Goal: Task Accomplishment & Management: Use online tool/utility

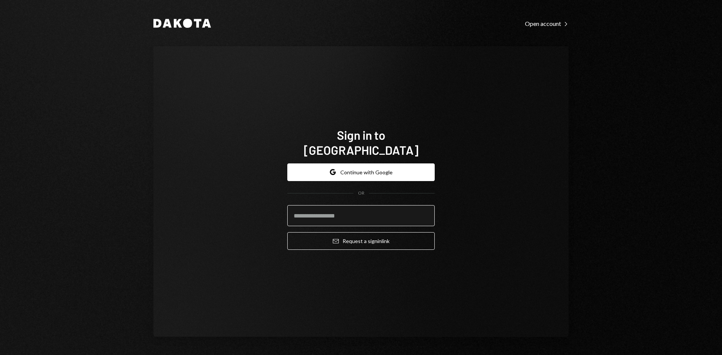
click at [347, 210] on input "email" at bounding box center [360, 215] width 147 height 21
drag, startPoint x: 350, startPoint y: 222, endPoint x: 363, endPoint y: 244, distance: 26.3
click at [363, 244] on div "Google Continue with Google OR Email Request a sign in link" at bounding box center [360, 207] width 147 height 99
click at [337, 206] on input "email" at bounding box center [360, 215] width 147 height 21
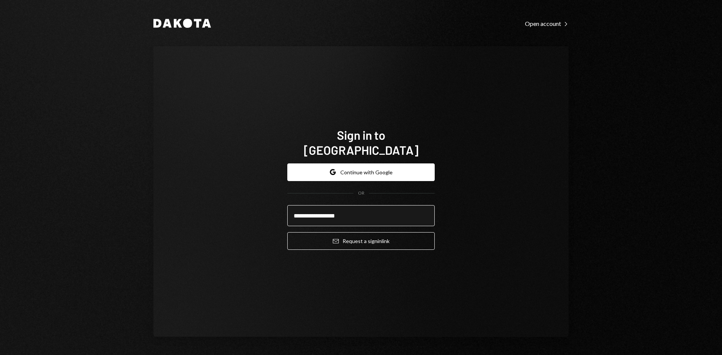
type input "**********"
click at [287, 232] on button "Email Request a sign in link" at bounding box center [360, 241] width 147 height 18
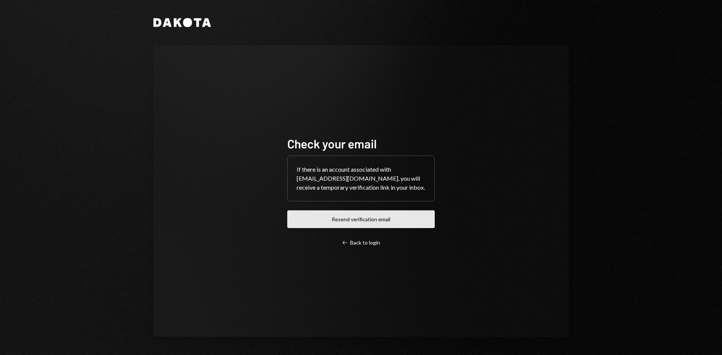
click at [374, 224] on button "Resend verification email" at bounding box center [360, 220] width 147 height 18
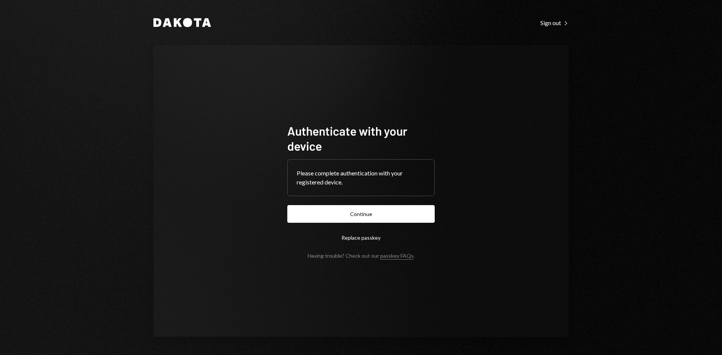
click at [373, 210] on button "Continue" at bounding box center [360, 214] width 147 height 18
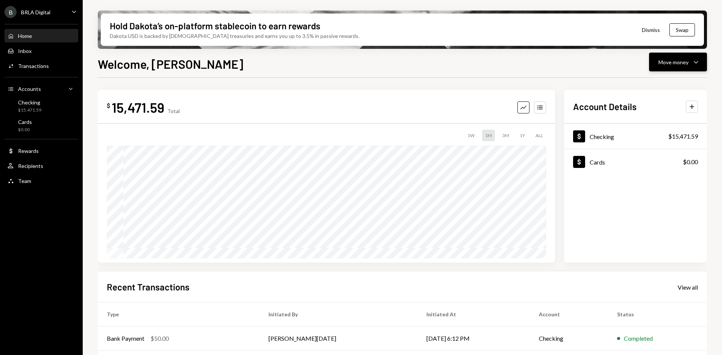
click at [694, 59] on icon "Caret Down" at bounding box center [695, 62] width 9 height 9
click at [283, 91] on div "$ 15,471.59 Total Graph Accounts 1W 1M 3M 1Y ALL" at bounding box center [326, 176] width 457 height 173
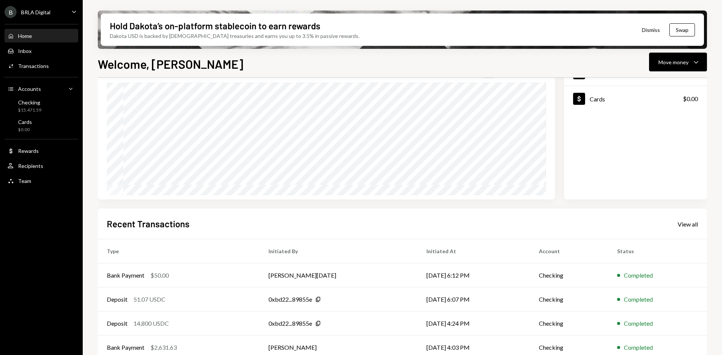
scroll to position [98, 0]
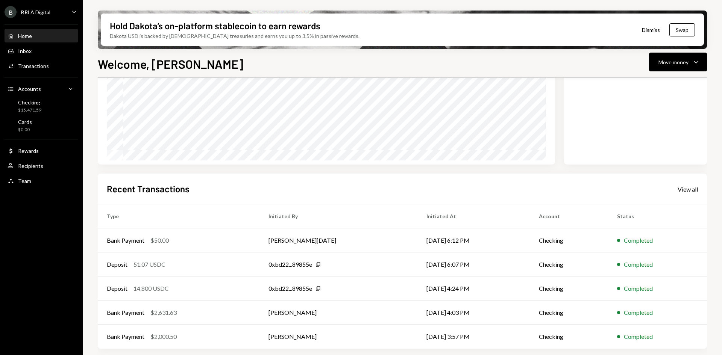
click at [80, 286] on div "B BRLA Digital Caret Down Home Home Inbox Inbox Activities Transactions Account…" at bounding box center [41, 177] width 83 height 355
click at [173, 340] on div "$2,000.50" at bounding box center [163, 336] width 26 height 9
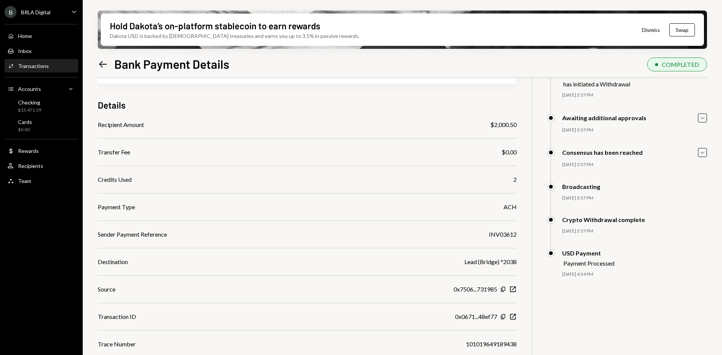
scroll to position [60, 0]
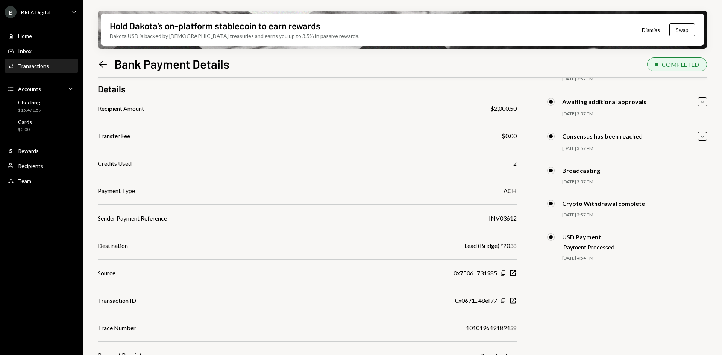
click at [451, 270] on div "Source 0x7506...731985 Copy New Window" at bounding box center [307, 273] width 419 height 9
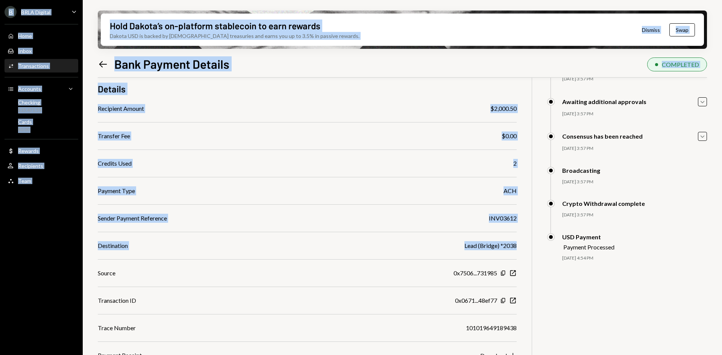
drag, startPoint x: 421, startPoint y: 292, endPoint x: 515, endPoint y: 346, distance: 108.6
click at [513, 351] on div "Recipient Amount $2,000.50 Transfer Fee $0.00 Credits Used 2 Payment Type ACH S…" at bounding box center [307, 232] width 419 height 256
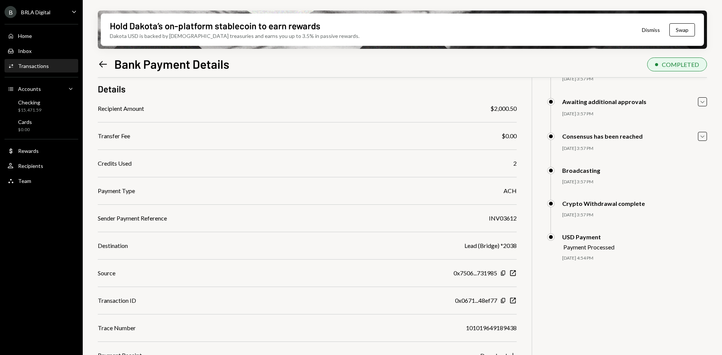
drag, startPoint x: 576, startPoint y: 246, endPoint x: 576, endPoint y: 250, distance: 4.1
click at [576, 247] on div "Payment Processed" at bounding box center [588, 247] width 51 height 7
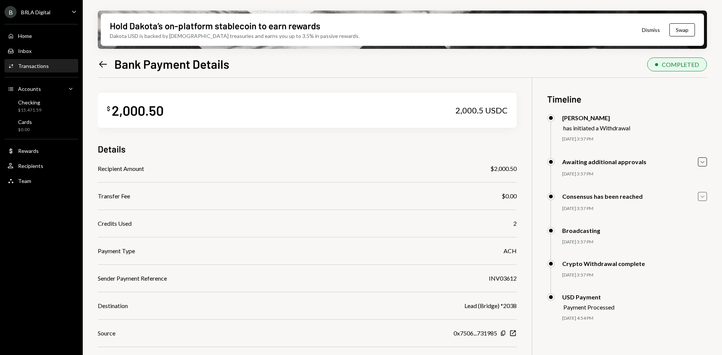
click at [702, 196] on icon "Caret Down" at bounding box center [702, 196] width 8 height 8
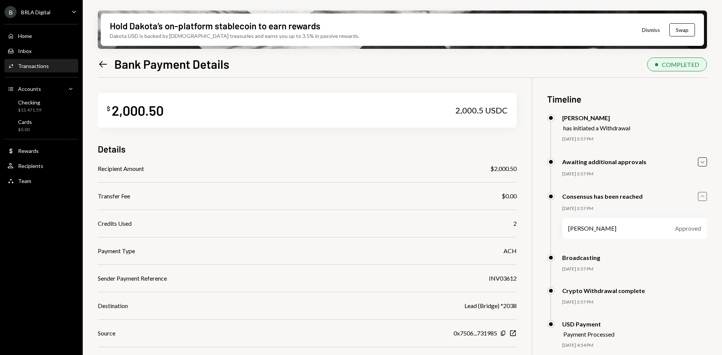
click at [702, 196] on icon "Caret Up" at bounding box center [702, 196] width 8 height 8
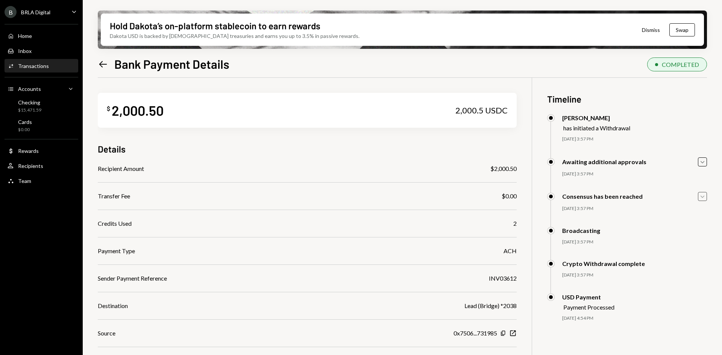
click at [103, 61] on icon "Left Arrow" at bounding box center [103, 64] width 11 height 11
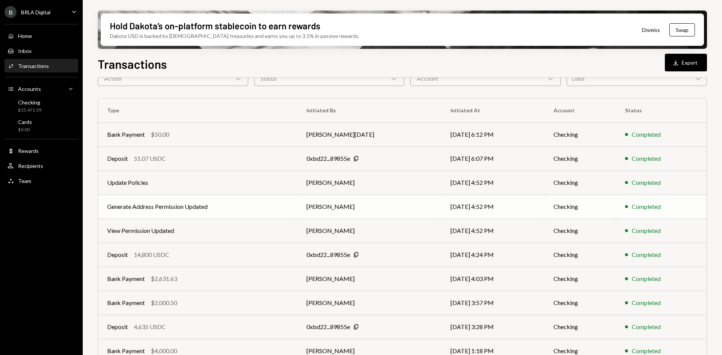
scroll to position [73, 0]
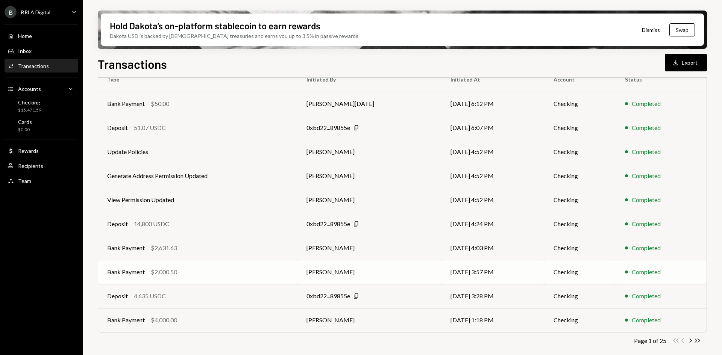
click at [158, 280] on td "Bank Payment $2,000.50" at bounding box center [197, 272] width 199 height 24
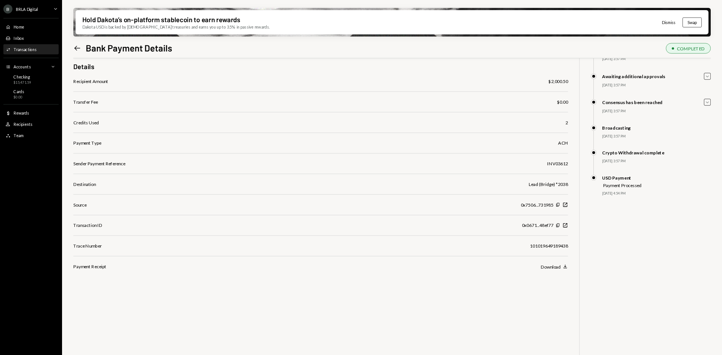
scroll to position [60, 0]
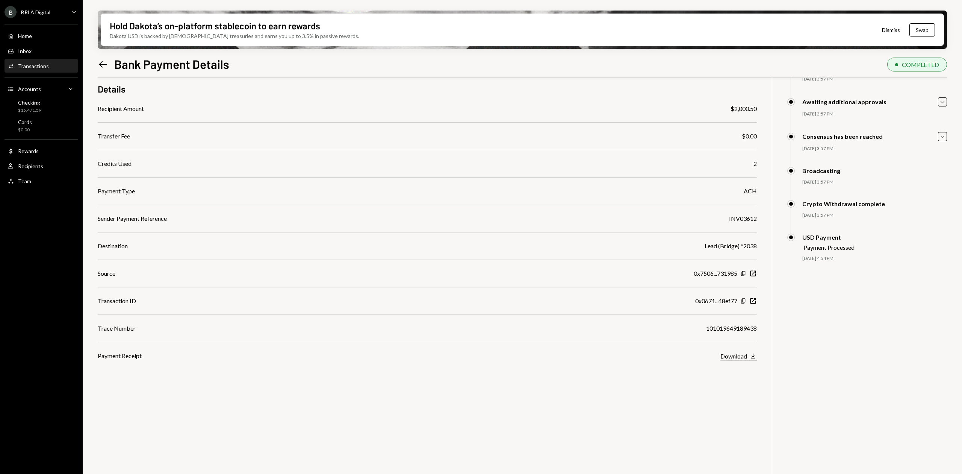
click at [721, 355] on div "Download" at bounding box center [734, 355] width 27 height 7
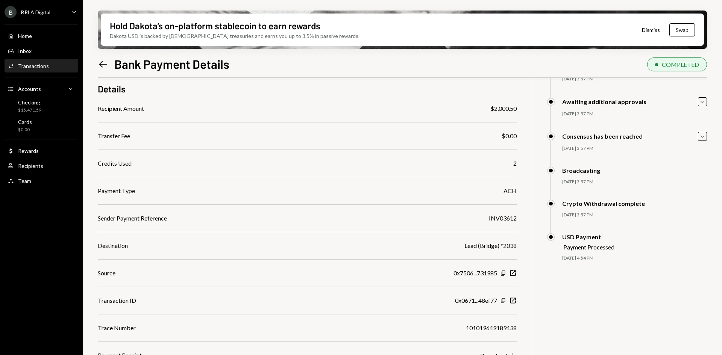
click at [106, 67] on icon "Left Arrow" at bounding box center [103, 64] width 11 height 11
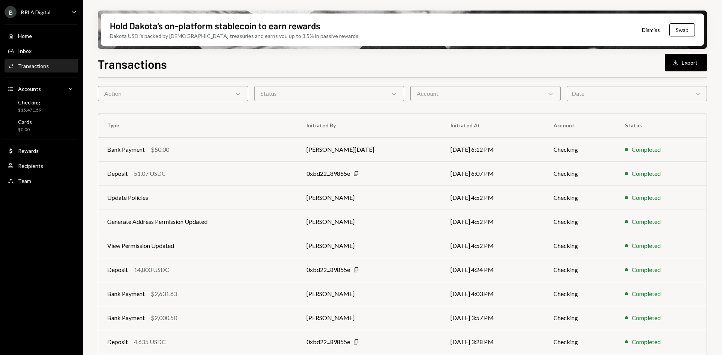
scroll to position [73, 0]
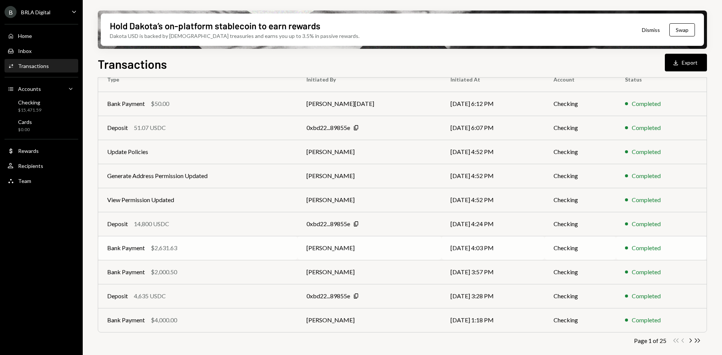
click at [212, 259] on td "Bank Payment $2,631.63" at bounding box center [197, 248] width 199 height 24
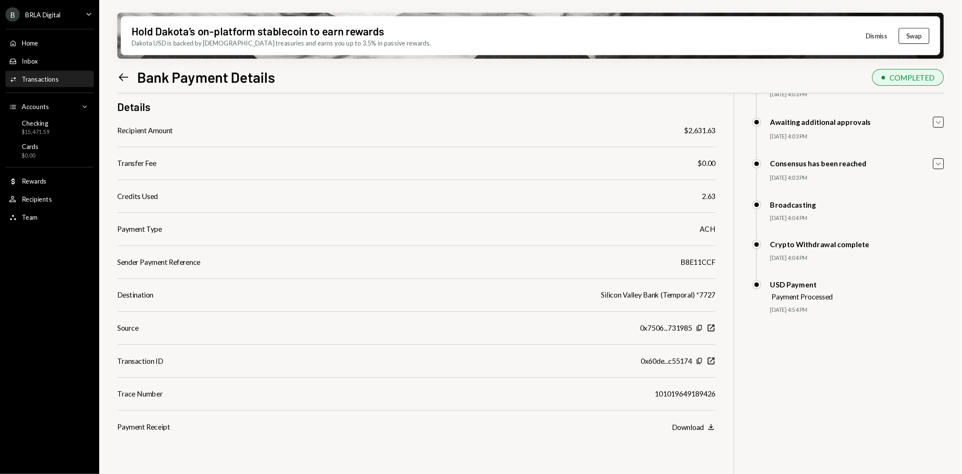
scroll to position [60, 0]
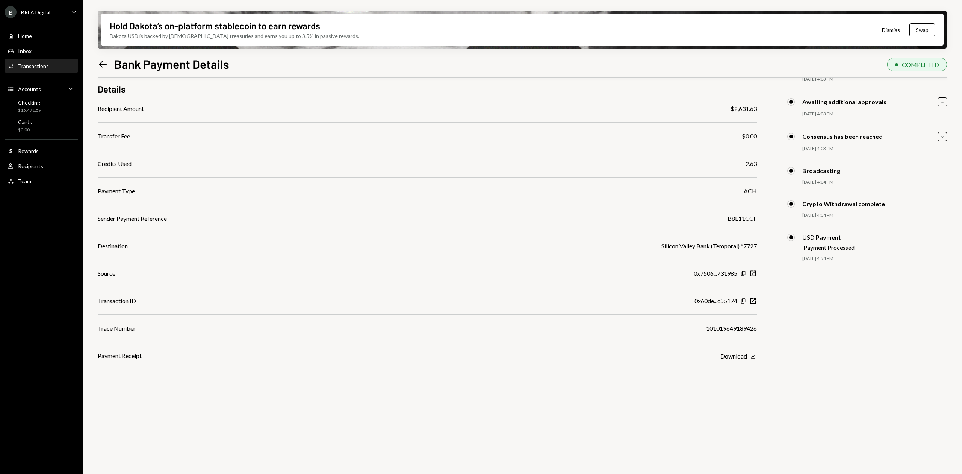
click at [721, 355] on icon "Download" at bounding box center [754, 356] width 8 height 8
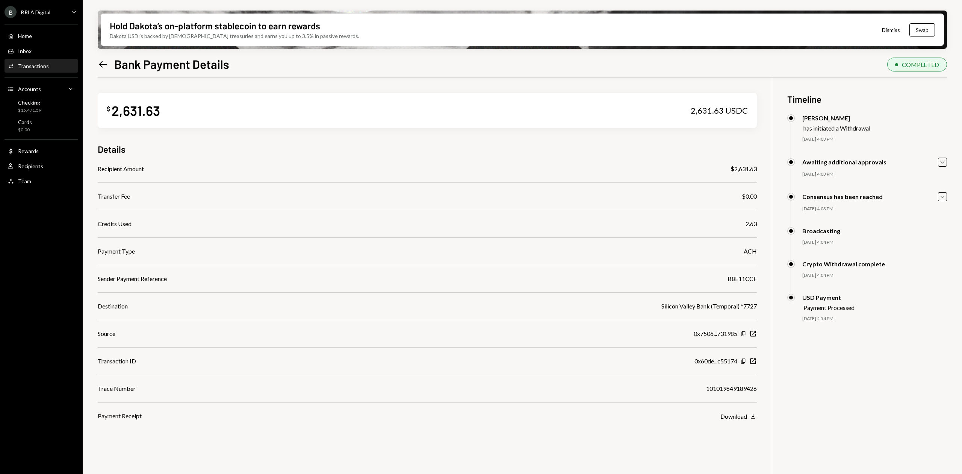
scroll to position [60, 0]
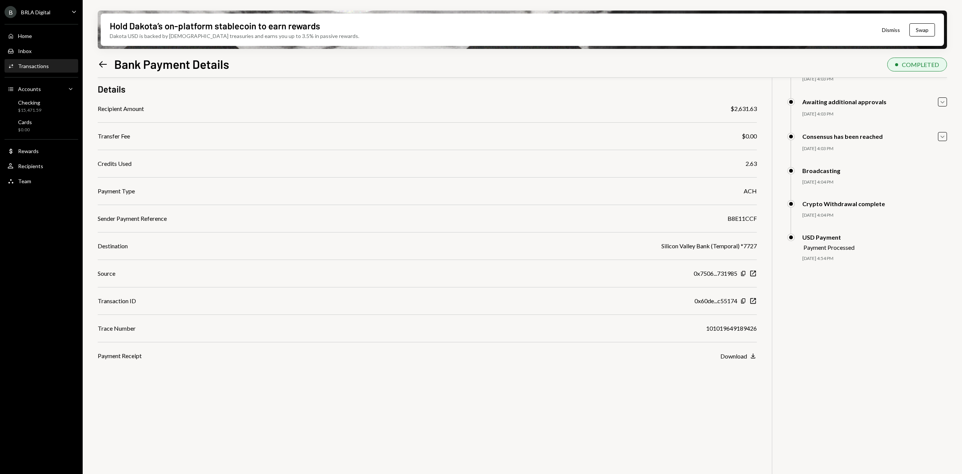
click at [911, 323] on div "$ 2,631.63 2,631.63 USDC Details Recipient Amount $2,631.63 Transfer Fee $0.00 …" at bounding box center [523, 255] width 850 height 474
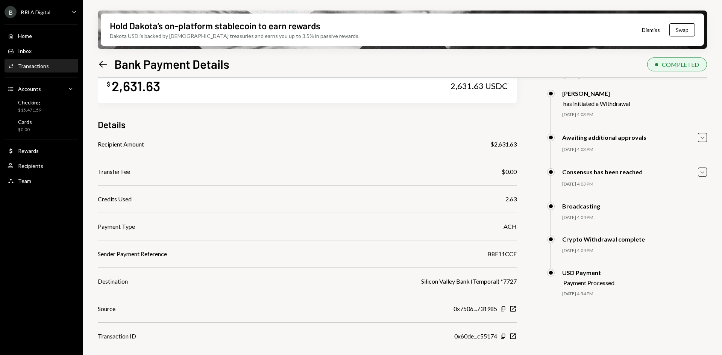
scroll to position [0, 0]
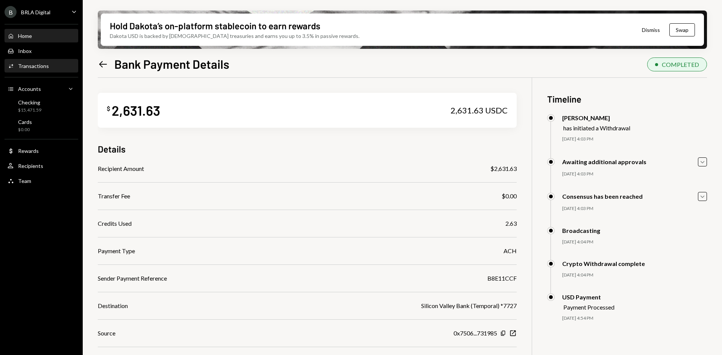
click at [21, 31] on div "Home Home" at bounding box center [42, 36] width 68 height 13
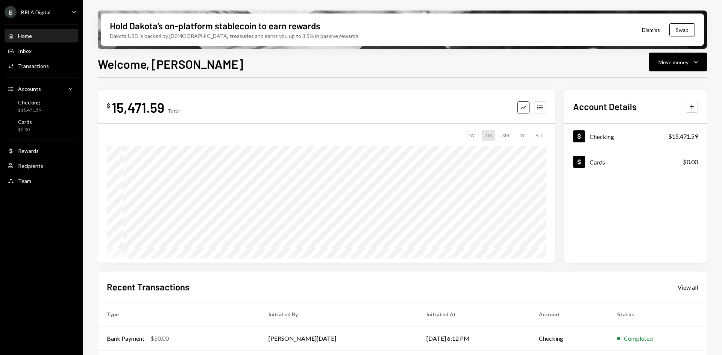
drag, startPoint x: 678, startPoint y: 73, endPoint x: 679, endPoint y: 62, distance: 11.4
click at [677, 73] on div "Welcome, Pedro Move money Caret Down $ 15,471.59 Total Graph Accounts 1W 1M 3M …" at bounding box center [402, 227] width 609 height 345
click at [678, 64] on div "Move money" at bounding box center [673, 62] width 30 height 8
click at [664, 106] on div "Convert Transfer" at bounding box center [666, 101] width 75 height 17
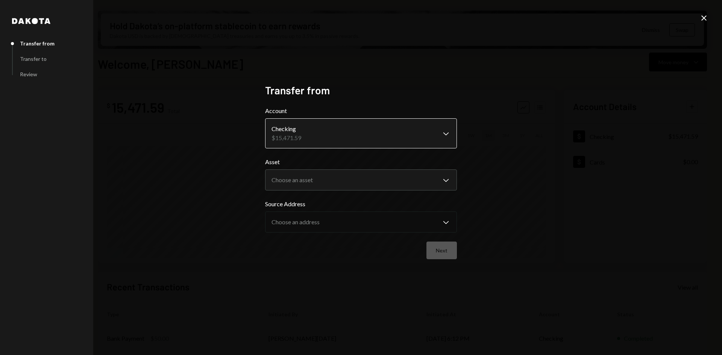
click at [444, 127] on body "B BRLA Digital Caret Down Home Home Inbox Inbox Activities Transactions Account…" at bounding box center [361, 177] width 722 height 355
click at [444, 133] on body "B BRLA Digital Caret Down Home Home Inbox Inbox Activities Transactions Account…" at bounding box center [361, 177] width 722 height 355
click at [332, 179] on body "B BRLA Digital Caret Down Home Home Inbox Inbox Activities Transactions Account…" at bounding box center [361, 177] width 722 height 355
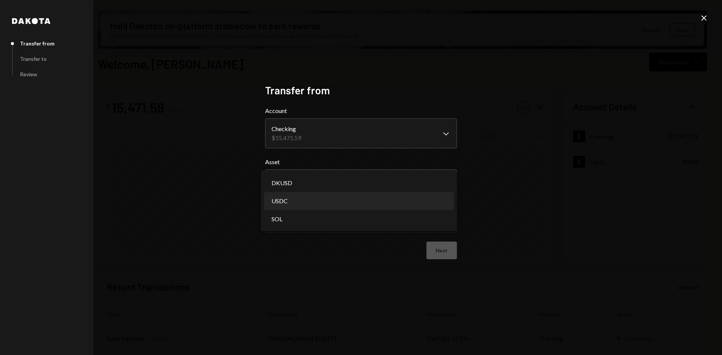
select select "****"
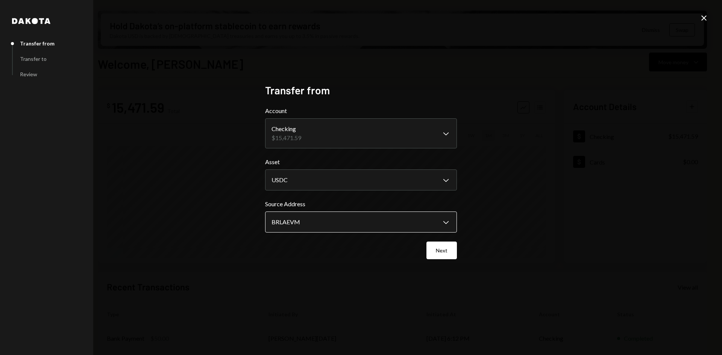
click at [302, 217] on body "B BRLA Digital Caret Down Home Home Inbox Inbox Activities Transactions Account…" at bounding box center [361, 177] width 722 height 355
click at [423, 250] on div "Next" at bounding box center [361, 251] width 192 height 18
click at [426, 249] on div "Next" at bounding box center [361, 251] width 192 height 18
click at [429, 252] on button "Next" at bounding box center [441, 251] width 30 height 18
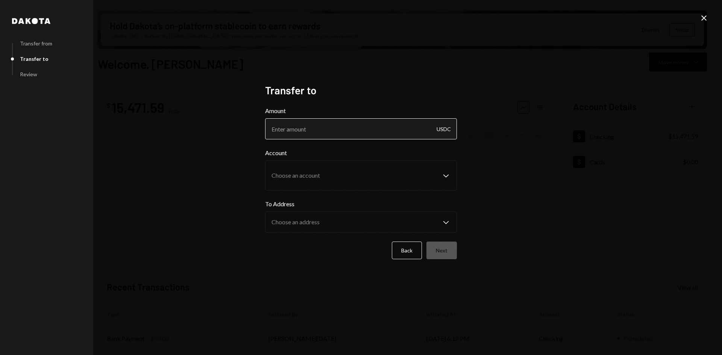
click at [316, 134] on input "Amount" at bounding box center [361, 128] width 192 height 21
type input "0"
click at [480, 186] on div "Dakota Transfer from Transfer to Review Transfer to Amount 1 USDC Account Choos…" at bounding box center [361, 177] width 722 height 355
click at [356, 134] on input "1" at bounding box center [361, 128] width 192 height 21
type input "10"
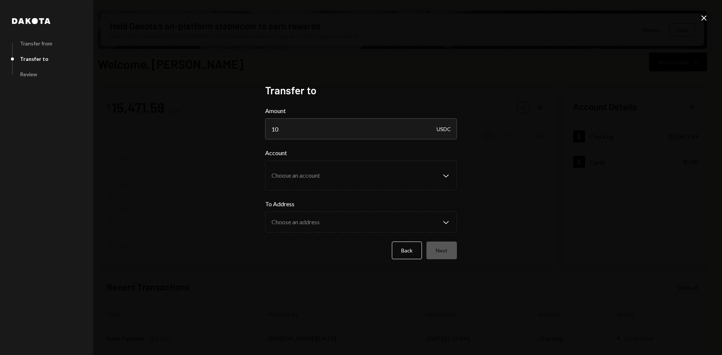
click at [323, 67] on div "Dakota Transfer from Transfer to Review Transfer to Amount 10 USDC Account Choo…" at bounding box center [361, 177] width 722 height 355
click at [296, 93] on h2 "Transfer to" at bounding box center [361, 90] width 192 height 15
click at [377, 129] on input "10" at bounding box center [361, 128] width 192 height 21
type input "10.00"
click at [316, 269] on div "Transfer to Amount 10.00 USDC Account Choose an account Chevron Down To Address…" at bounding box center [361, 178] width 192 height 188
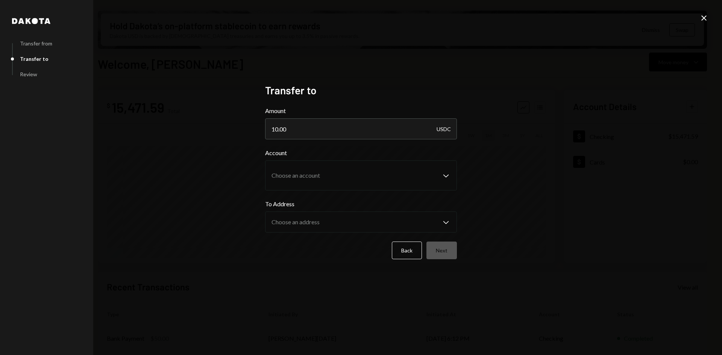
click at [447, 192] on div "Account Choose an account Chevron Down To Address Choose an address Chevron Down" at bounding box center [361, 191] width 192 height 84
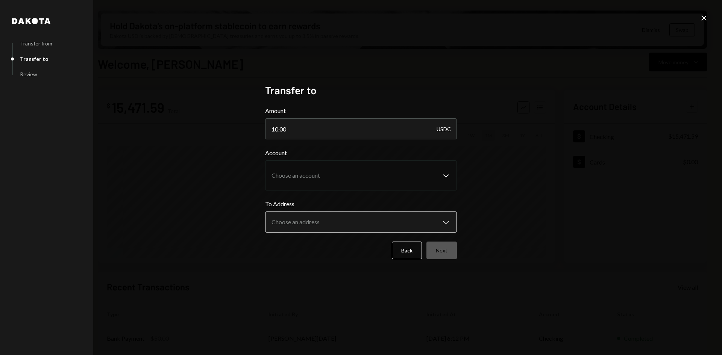
click at [442, 216] on div "To Address Choose an address Chevron Down" at bounding box center [361, 216] width 192 height 33
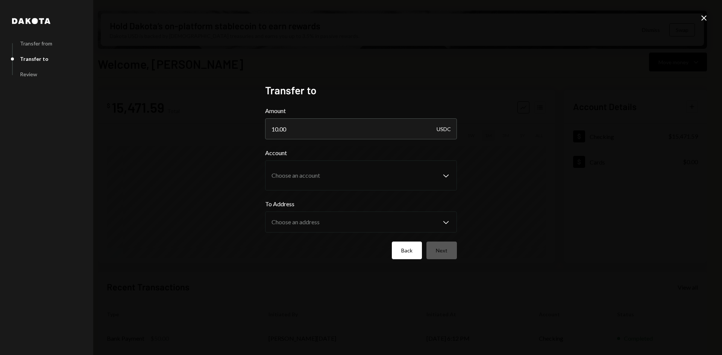
click at [405, 255] on button "Back" at bounding box center [407, 251] width 30 height 18
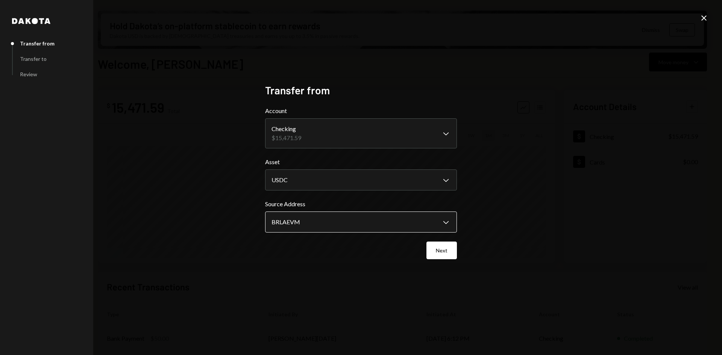
click at [383, 219] on body "B BRLA Digital Caret Down Home Home Inbox Inbox Activities Transactions Account…" at bounding box center [361, 177] width 722 height 355
click at [433, 248] on button "Next" at bounding box center [441, 251] width 30 height 18
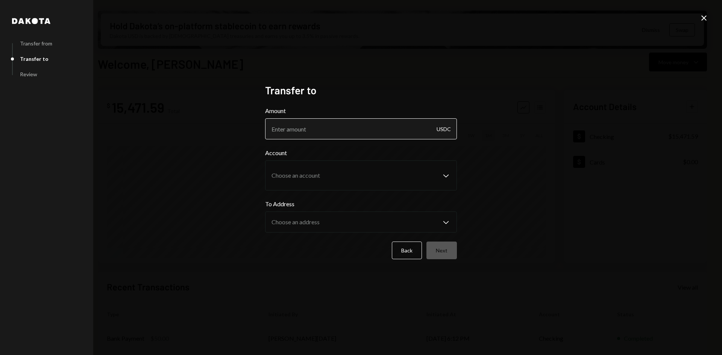
click at [415, 138] on input "Amount" at bounding box center [361, 128] width 192 height 21
type input "01"
drag, startPoint x: 370, startPoint y: 313, endPoint x: 406, endPoint y: 258, distance: 65.7
click at [371, 311] on div "Dakota Transfer from Transfer to Review Transfer to Amount 01 USDC Account Choo…" at bounding box center [361, 177] width 722 height 355
click at [409, 251] on button "Back" at bounding box center [407, 251] width 30 height 18
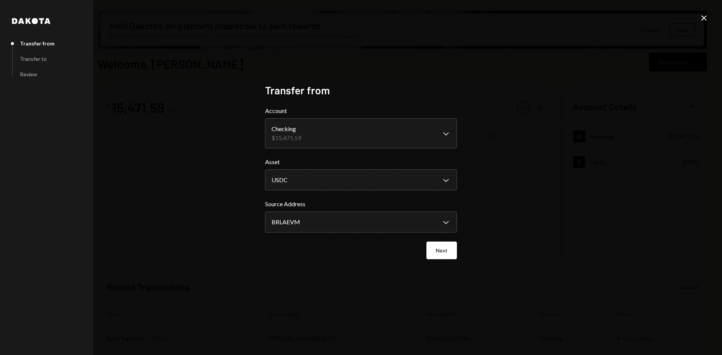
drag, startPoint x: 474, startPoint y: 38, endPoint x: 633, endPoint y: 8, distance: 162.0
click at [500, 29] on div "**********" at bounding box center [361, 177] width 722 height 355
click at [702, 15] on icon "Close" at bounding box center [703, 18] width 9 height 9
